Goal: Information Seeking & Learning: Find specific fact

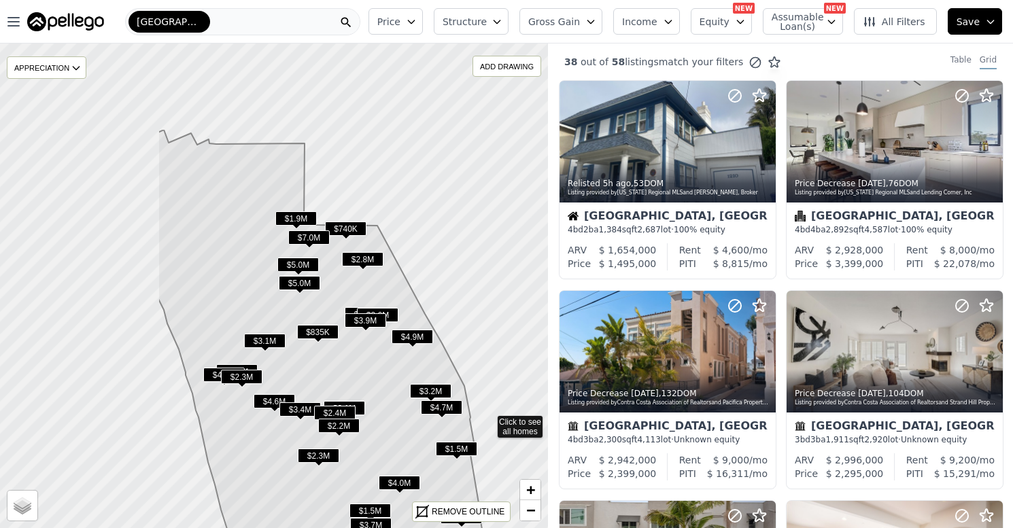
drag, startPoint x: 129, startPoint y: 205, endPoint x: 340, endPoint y: 335, distance: 247.9
click at [340, 335] on icon at bounding box center [320, 377] width 325 height 494
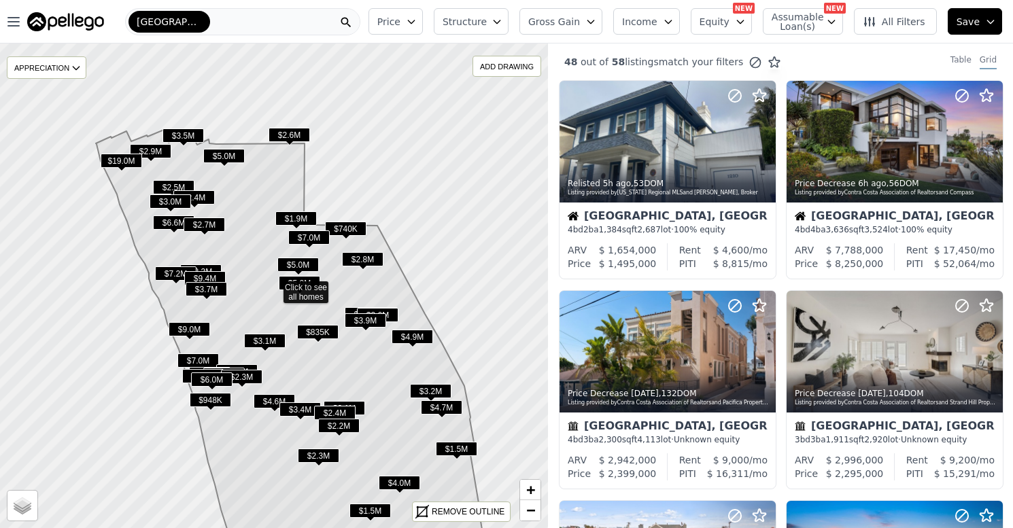
click at [252, 174] on icon at bounding box center [289, 354] width 387 height 449
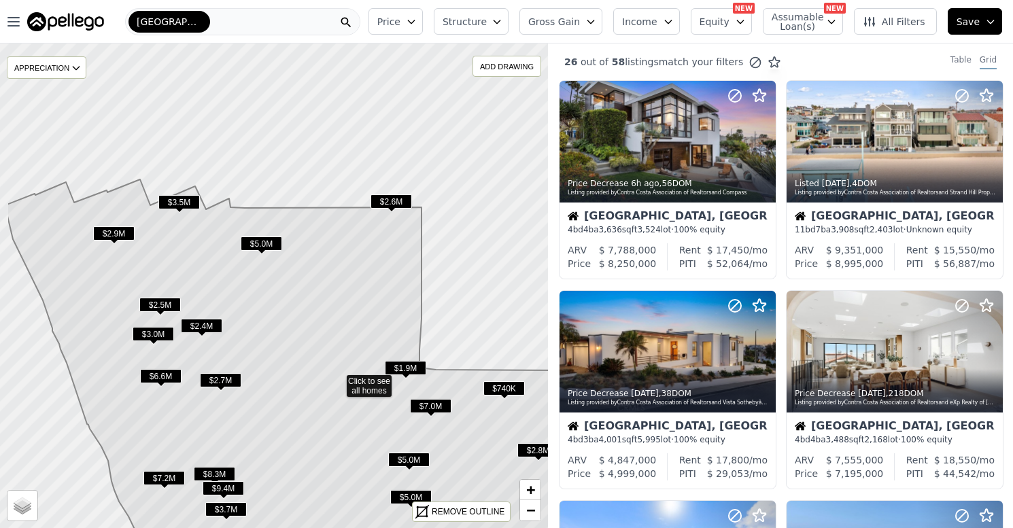
drag, startPoint x: 220, startPoint y: 253, endPoint x: 279, endPoint y: 339, distance: 105.1
click at [281, 342] on icon at bounding box center [337, 426] width 660 height 493
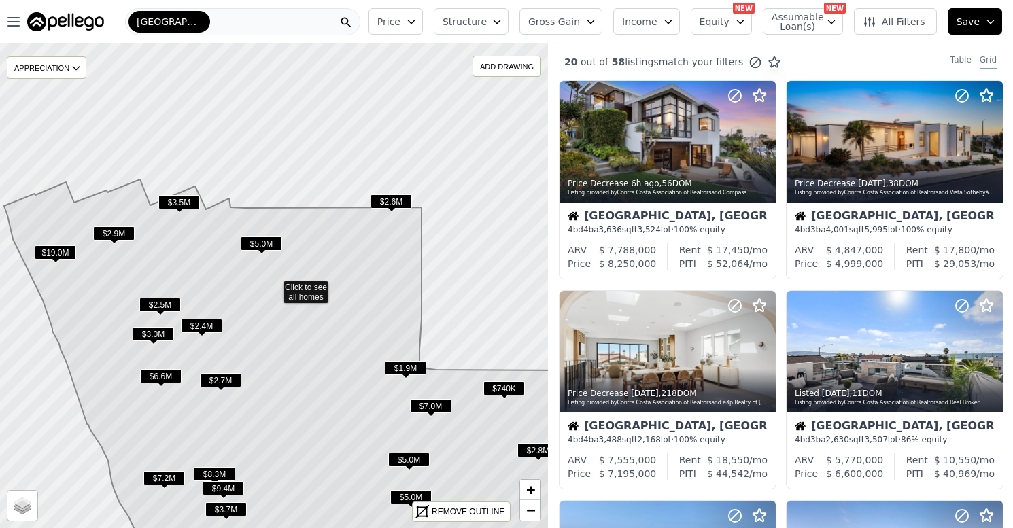
click at [178, 201] on span "$3.5M" at bounding box center [178, 202] width 41 height 14
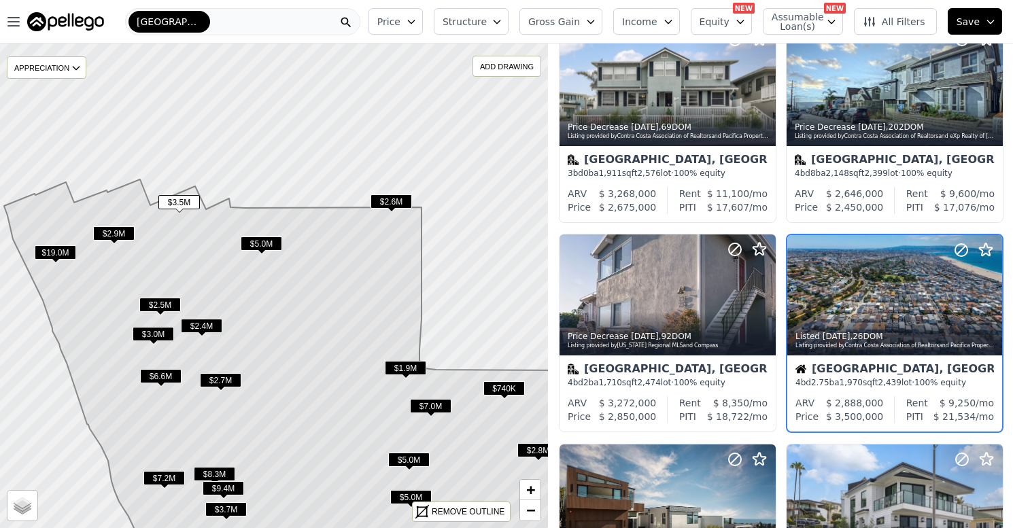
scroll to position [713, 0]
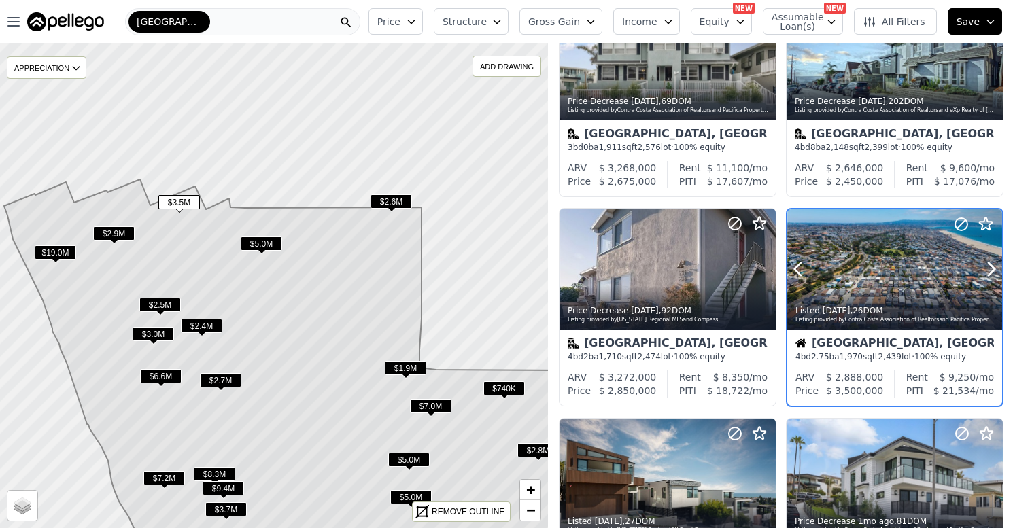
click at [842, 313] on time "4w ago" at bounding box center [837, 311] width 28 height 10
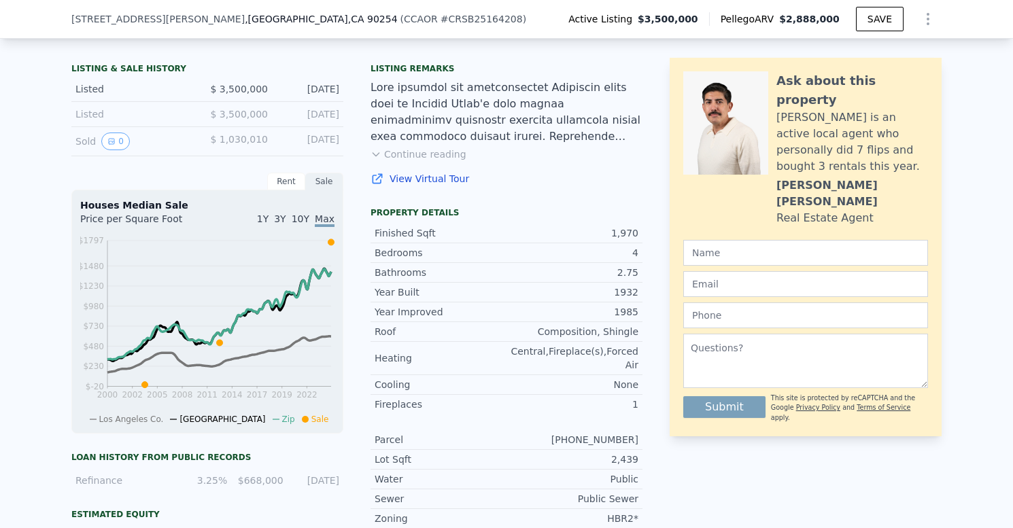
scroll to position [288, 0]
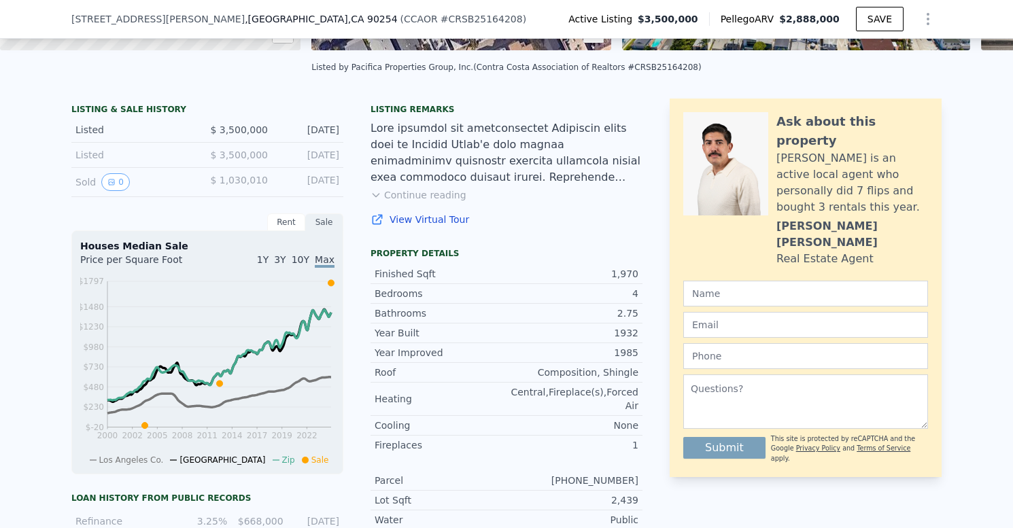
drag, startPoint x: 285, startPoint y: 192, endPoint x: 288, endPoint y: 174, distance: 18.0
click at [285, 191] on div "[DATE]" at bounding box center [309, 182] width 61 height 18
click at [289, 168] on div "Listed $ 3,500,000 [DATE]" at bounding box center [207, 155] width 272 height 25
drag, startPoint x: 289, startPoint y: 162, endPoint x: 225, endPoint y: 165, distance: 64.0
click at [279, 162] on div "[DATE]" at bounding box center [309, 155] width 61 height 14
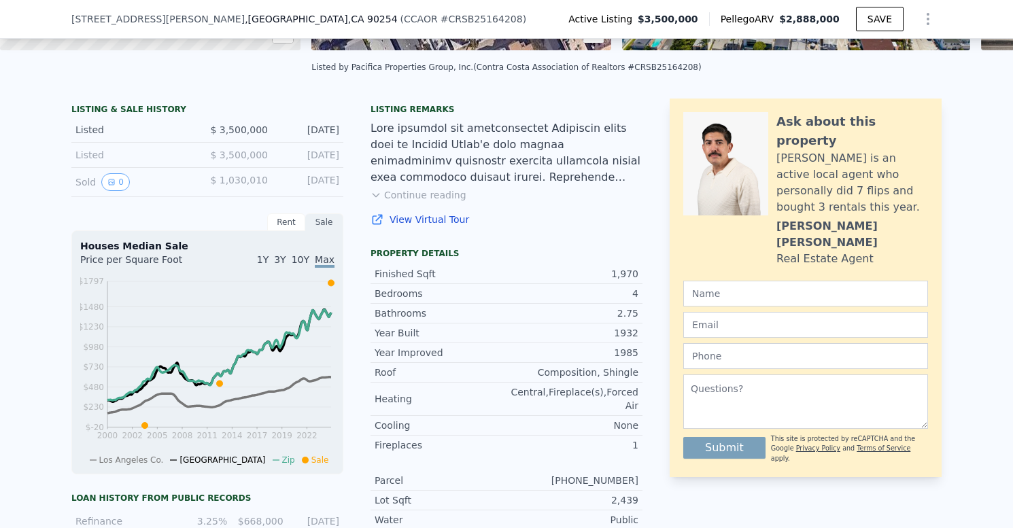
drag, startPoint x: 216, startPoint y: 165, endPoint x: 224, endPoint y: 165, distance: 8.9
click at [216, 160] on span "$ 3,500,000" at bounding box center [239, 155] width 58 height 11
click at [308, 162] on div "[DATE]" at bounding box center [309, 155] width 61 height 14
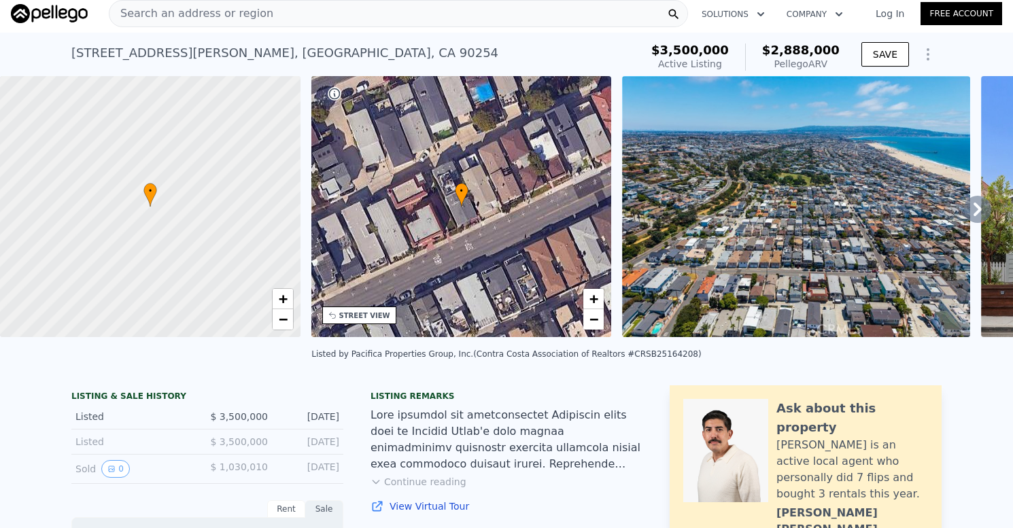
scroll to position [0, 0]
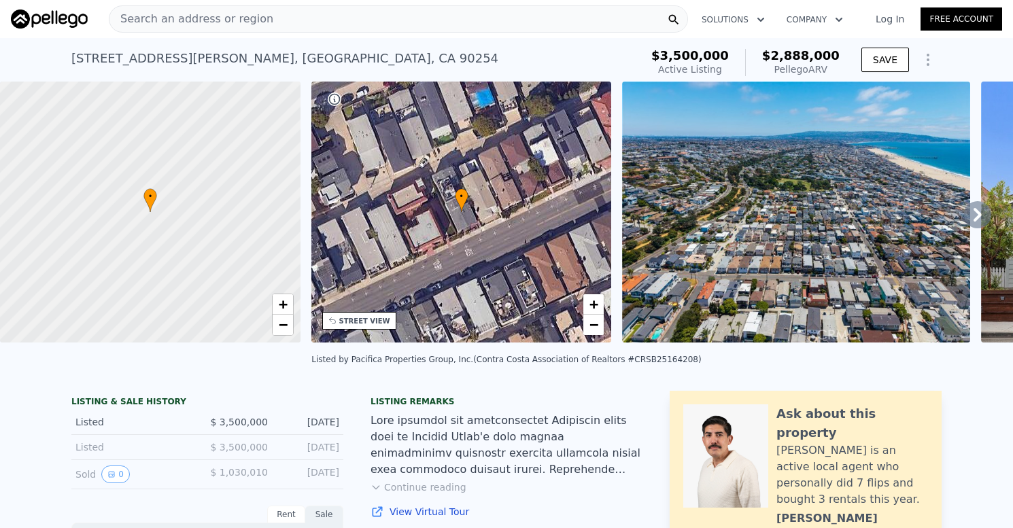
drag, startPoint x: 760, startPoint y: 56, endPoint x: 829, endPoint y: 68, distance: 70.3
click at [829, 67] on div "$2,888,000 Pellego ARV" at bounding box center [792, 62] width 95 height 27
click at [830, 71] on div "Pellego ARV" at bounding box center [801, 70] width 78 height 14
drag, startPoint x: 779, startPoint y: 55, endPoint x: 814, endPoint y: 52, distance: 35.5
click at [815, 51] on div "$2,888,000 Pellego ARV" at bounding box center [792, 62] width 95 height 27
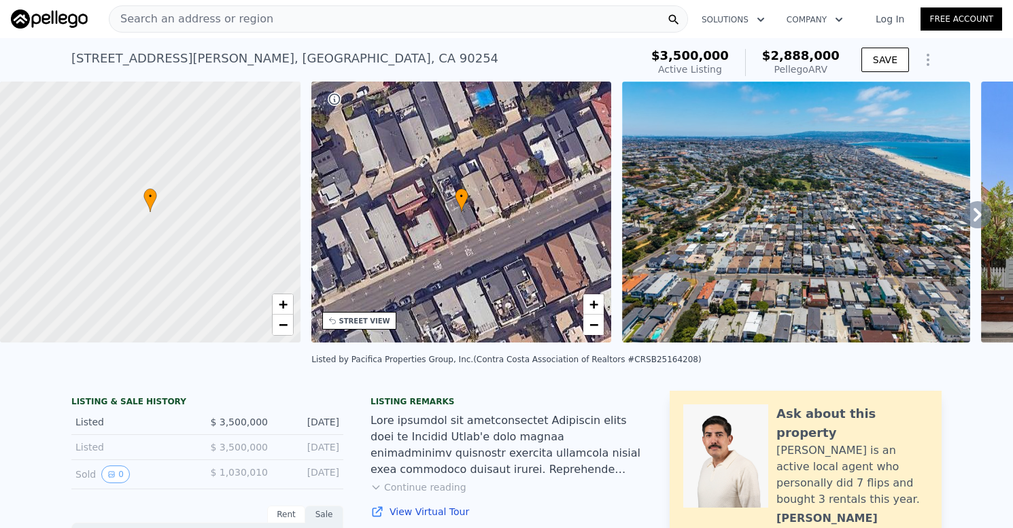
drag, startPoint x: 549, startPoint y: 59, endPoint x: 508, endPoint y: 92, distance: 53.2
click at [549, 59] on div "[STREET_ADDRESS][PERSON_NAME] Active at $3.500m (~ARV $2.888m )" at bounding box center [353, 63] width 564 height 38
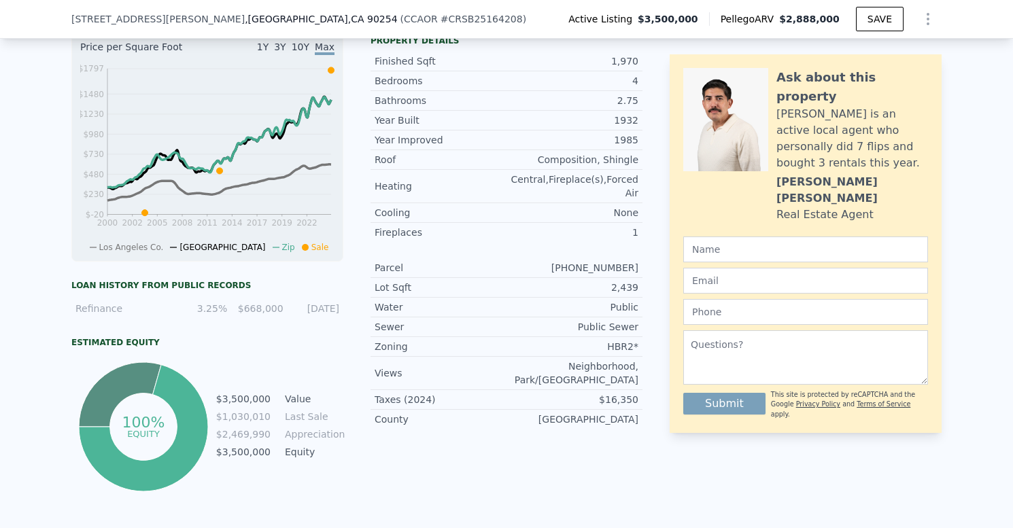
scroll to position [507, 0]
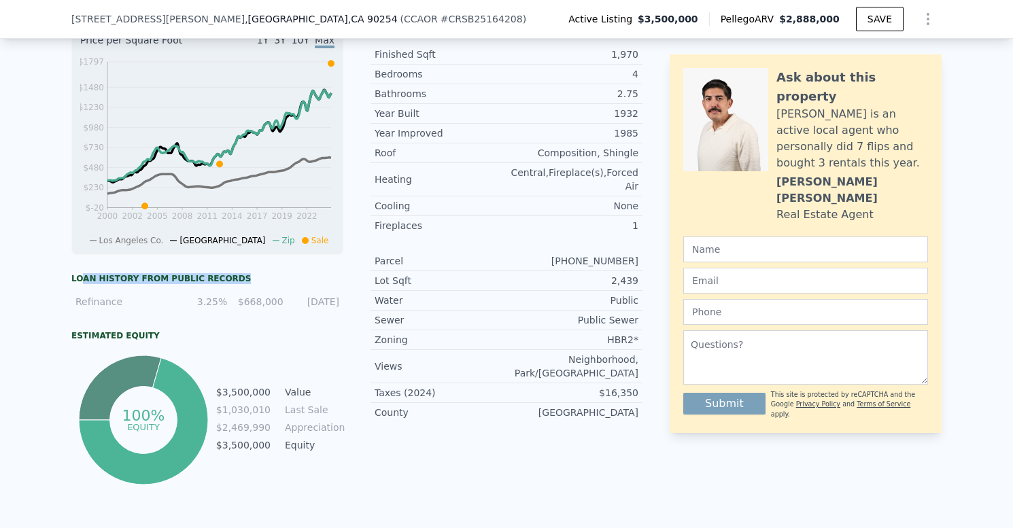
drag, startPoint x: 76, startPoint y: 289, endPoint x: 245, endPoint y: 286, distance: 168.7
click at [243, 284] on div "Loan history from public records" at bounding box center [207, 278] width 272 height 11
click at [269, 284] on div "Loan history from public records" at bounding box center [207, 278] width 272 height 11
drag, startPoint x: 241, startPoint y: 314, endPoint x: 360, endPoint y: 312, distance: 119.0
click at [355, 312] on div "LISTING & SALE HISTORY Listed $ 3,500,000 [DATE] Listed $ 3,500,000 [DATE] Sold…" at bounding box center [356, 183] width 571 height 609
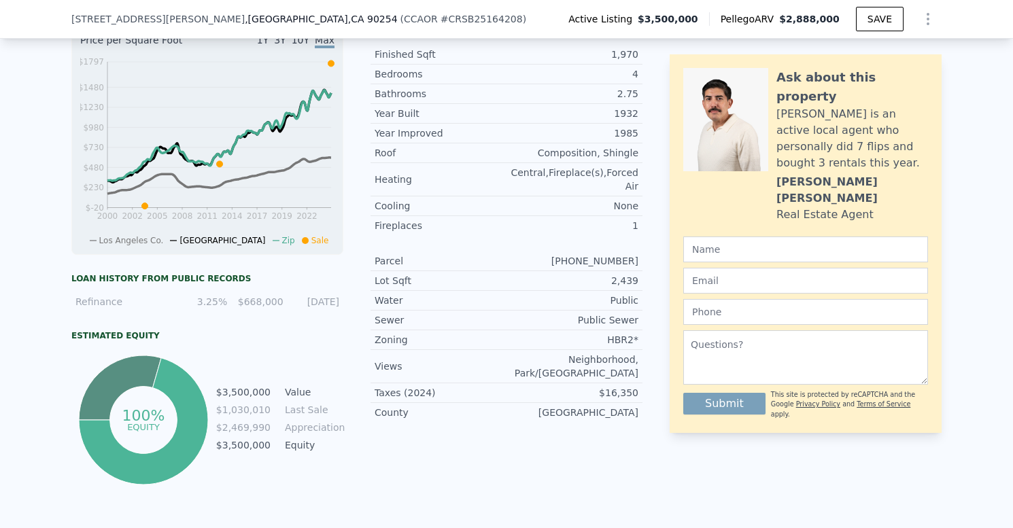
click at [376, 307] on div "Water" at bounding box center [441, 301] width 132 height 14
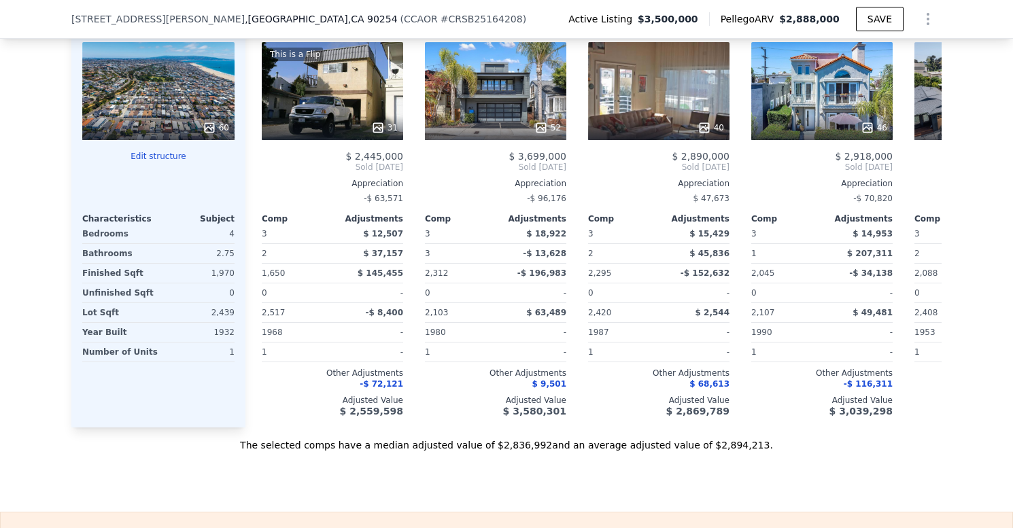
scroll to position [1654, 0]
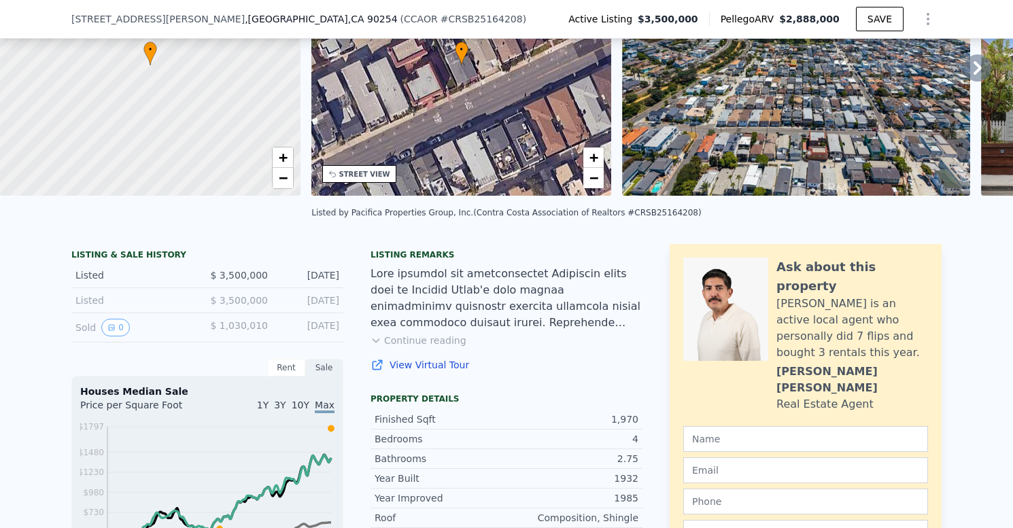
drag, startPoint x: 137, startPoint y: 261, endPoint x: 127, endPoint y: 262, distance: 10.2
click at [137, 261] on div "LISTING & SALE HISTORY" at bounding box center [207, 257] width 272 height 14
click at [92, 282] on div "Listed" at bounding box center [135, 276] width 121 height 14
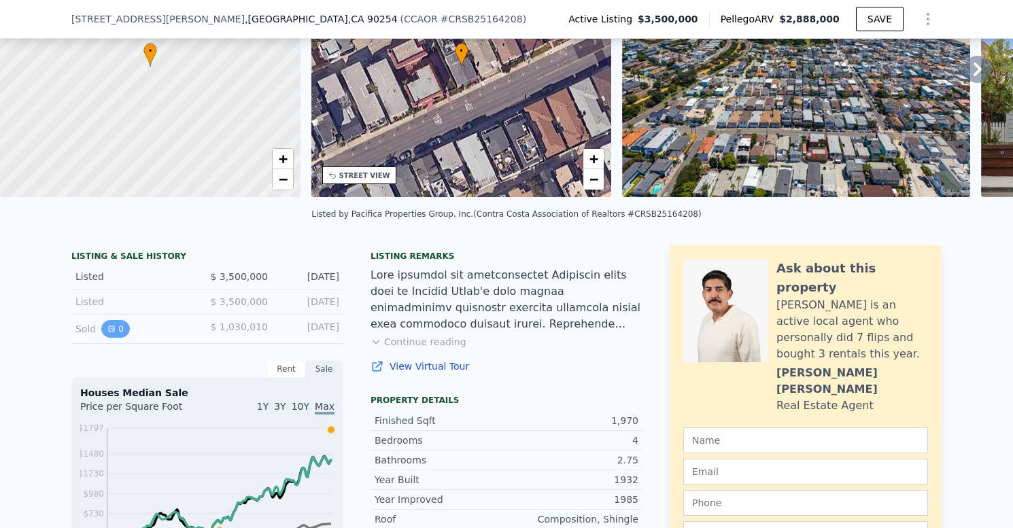
click at [107, 333] on icon "View historical data" at bounding box center [111, 329] width 8 height 8
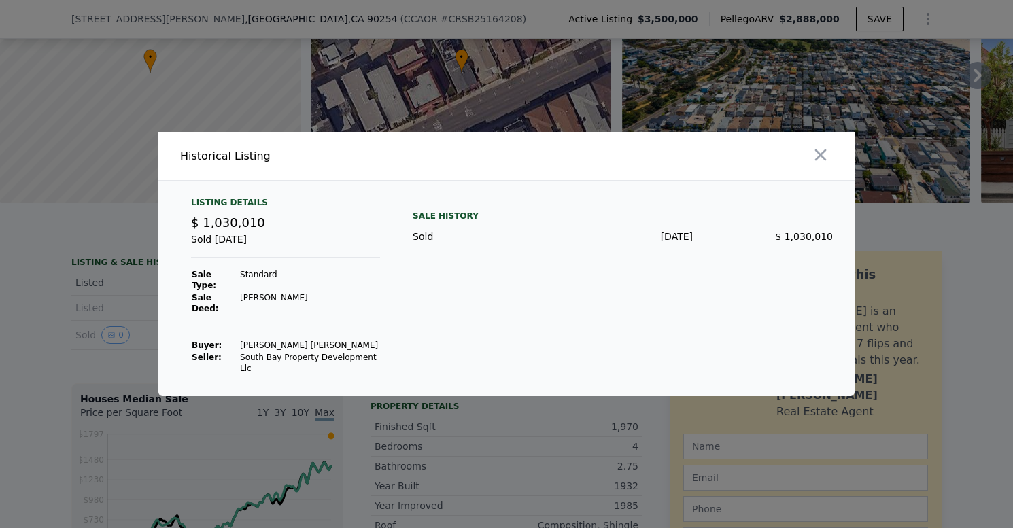
scroll to position [131, 0]
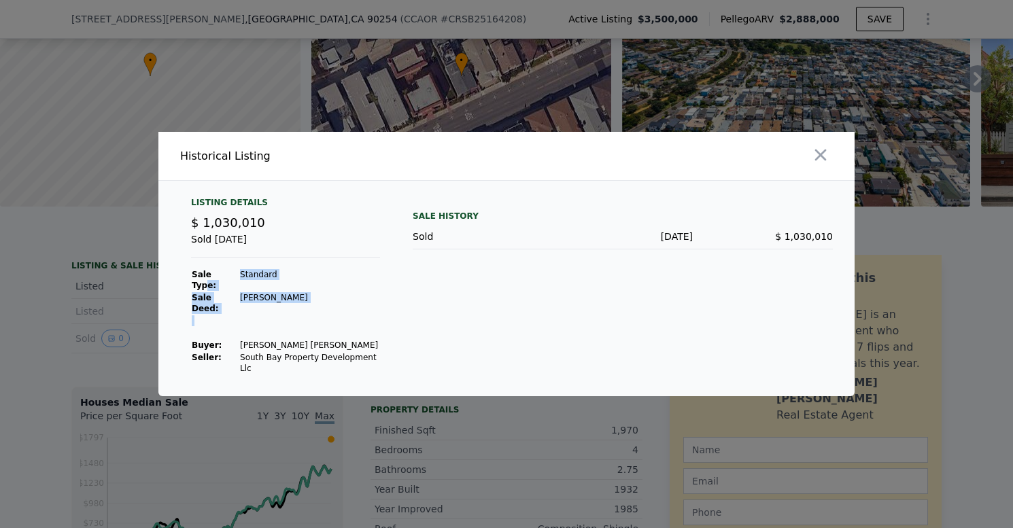
drag, startPoint x: 228, startPoint y: 292, endPoint x: 310, endPoint y: 334, distance: 92.1
click at [305, 332] on tbody "Sale Type: Standard Sale Deed: [PERSON_NAME] : [PERSON_NAME] [PERSON_NAME] Sell…" at bounding box center [285, 322] width 189 height 106
click at [354, 339] on td "[PERSON_NAME] [PERSON_NAME]" at bounding box center [309, 345] width 141 height 12
click at [326, 332] on td at bounding box center [309, 333] width 141 height 12
drag, startPoint x: 319, startPoint y: 338, endPoint x: 240, endPoint y: 341, distance: 79.0
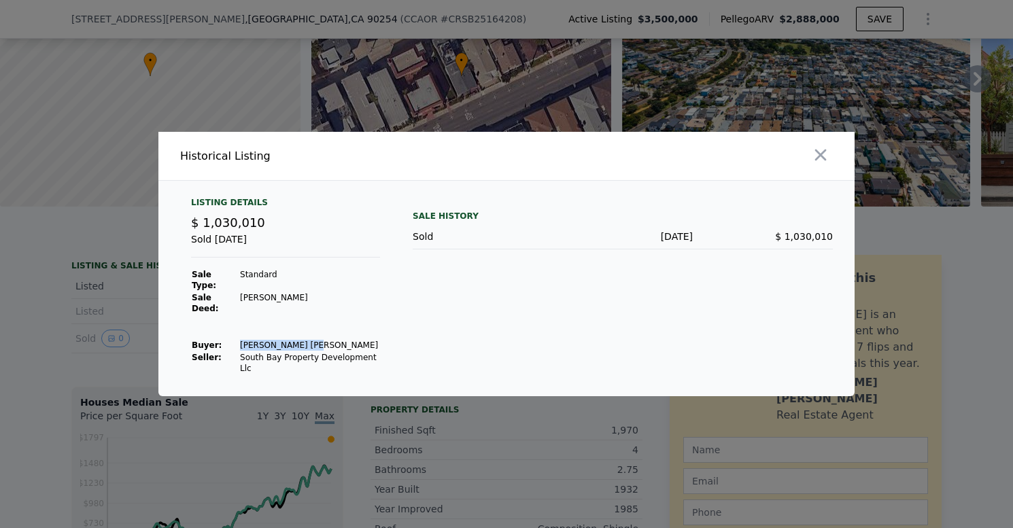
click at [239, 341] on td "[PERSON_NAME] [PERSON_NAME]" at bounding box center [309, 345] width 141 height 12
copy td "[PERSON_NAME] [PERSON_NAME]"
